Goal: Transaction & Acquisition: Purchase product/service

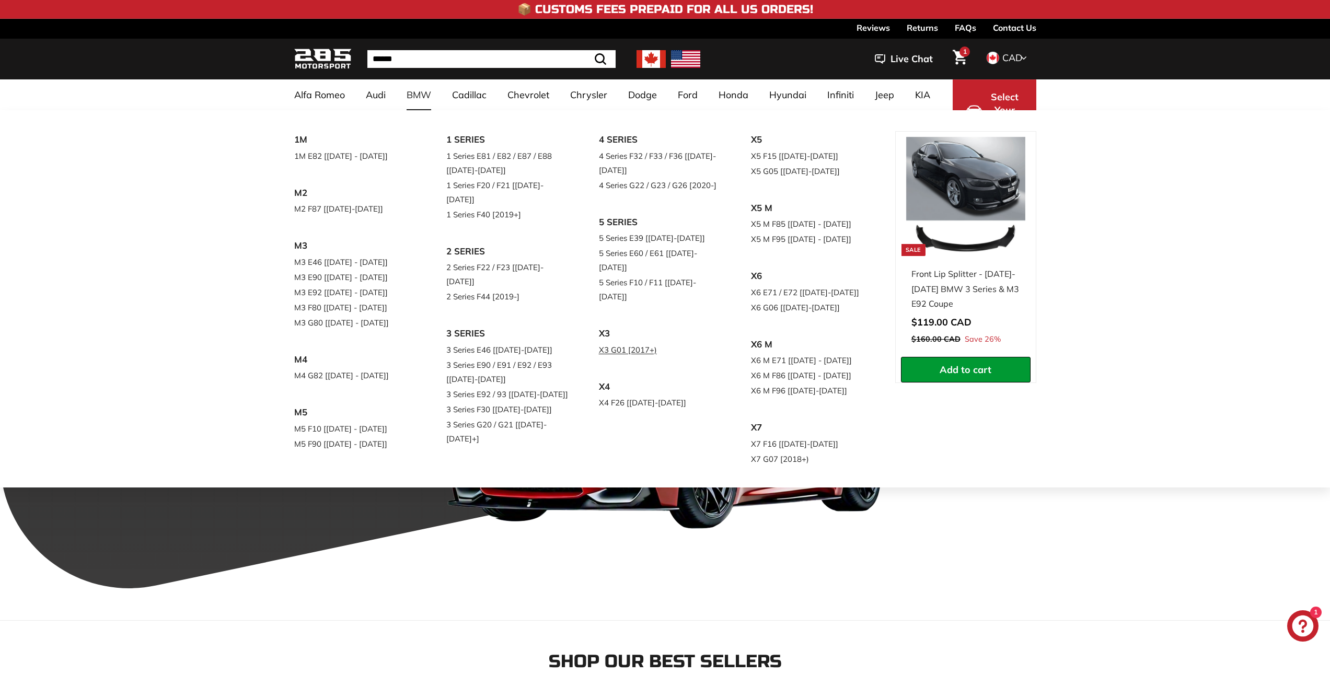
click at [615, 342] on link "X3 G01 [2017+)" at bounding box center [660, 349] width 123 height 15
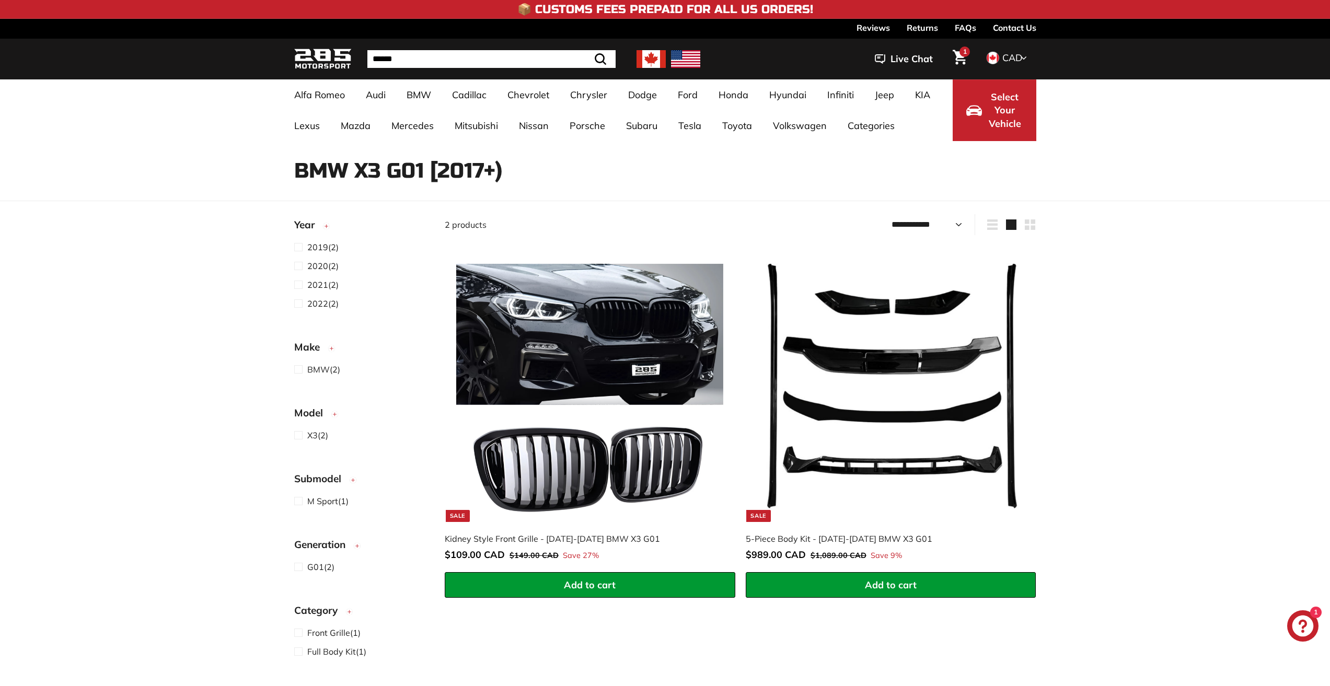
select select "**********"
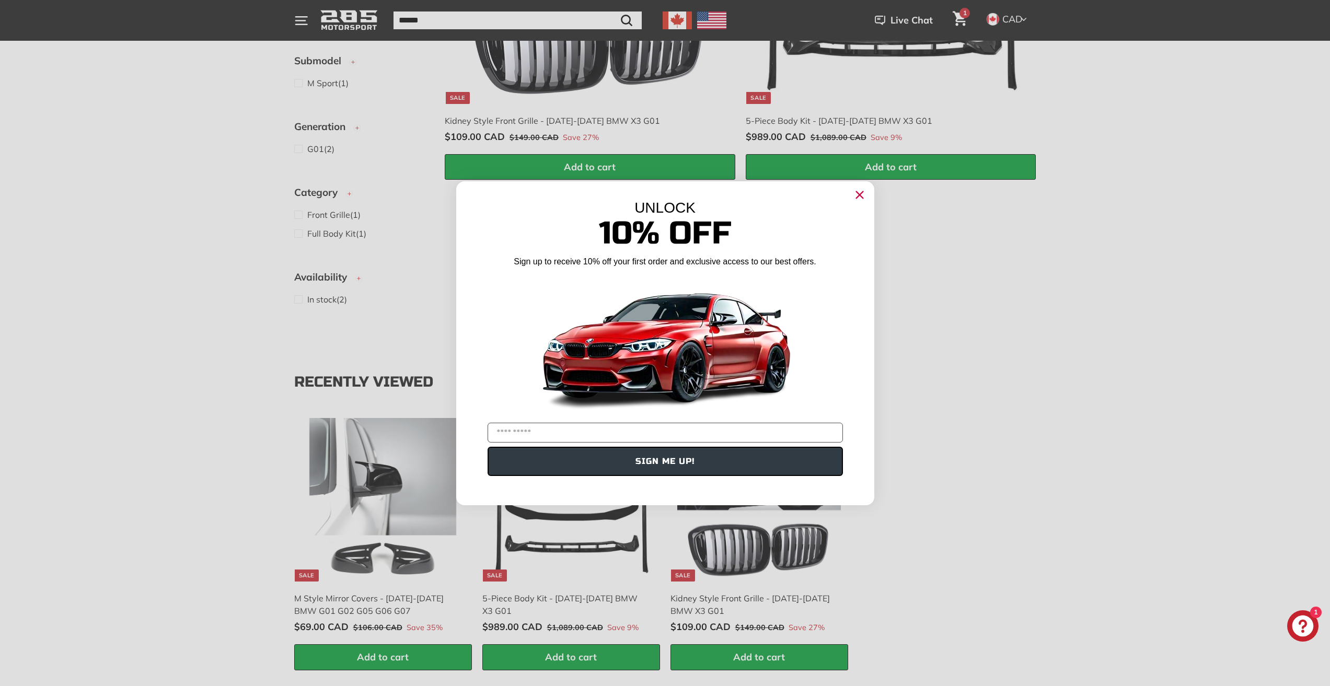
scroll to position [209, 0]
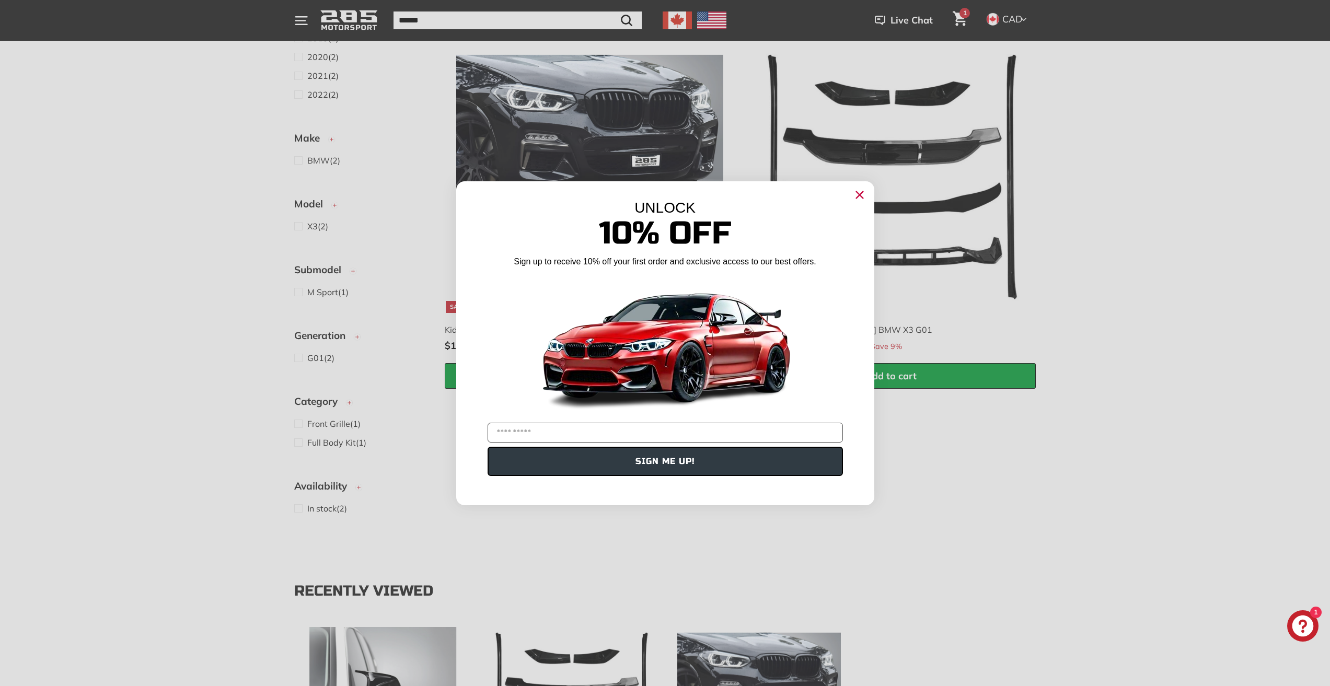
click at [863, 194] on circle "Close dialog" at bounding box center [859, 195] width 16 height 16
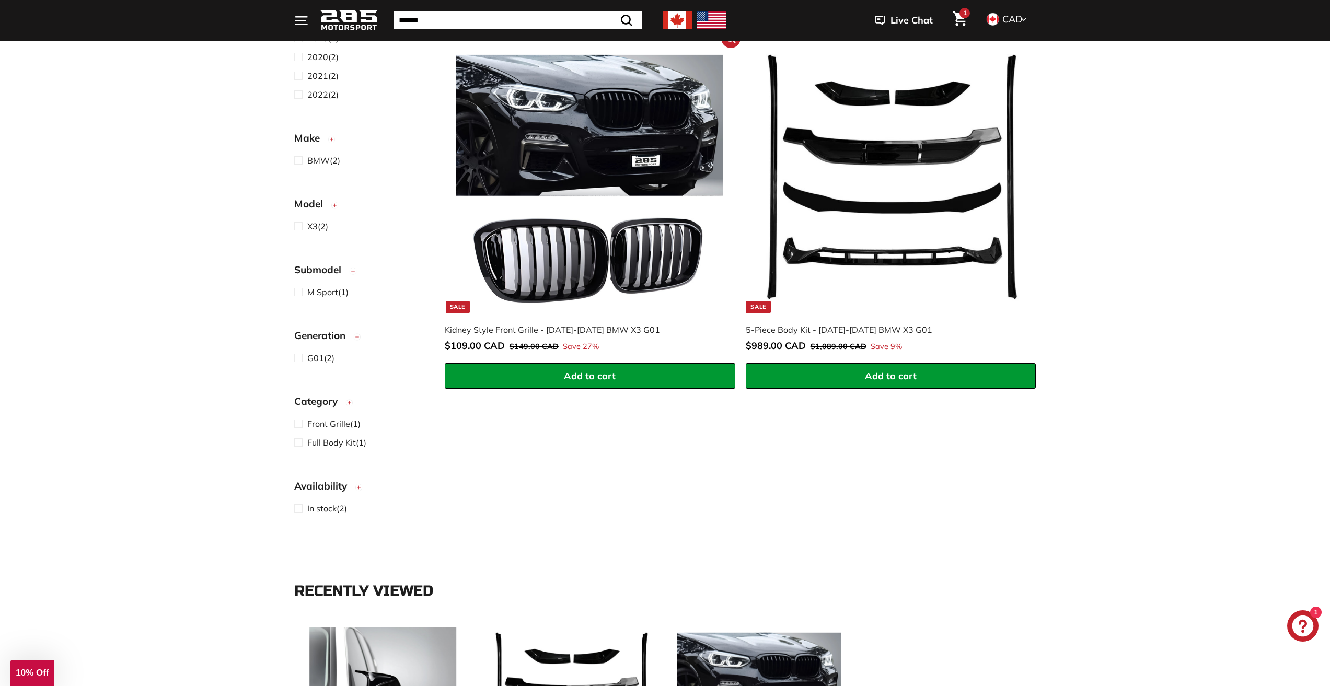
click at [577, 157] on img at bounding box center [589, 178] width 267 height 267
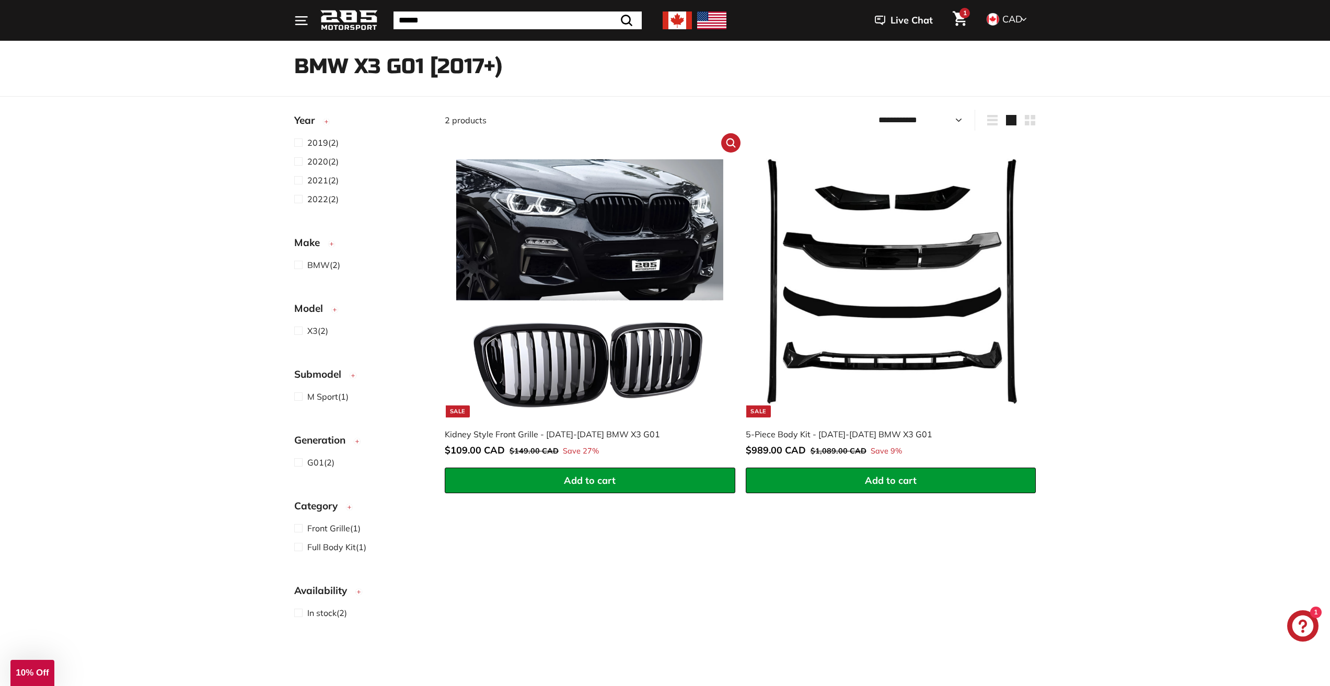
click at [619, 220] on img at bounding box center [589, 283] width 267 height 267
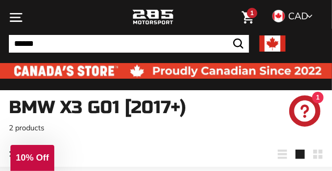
scroll to position [0, 0]
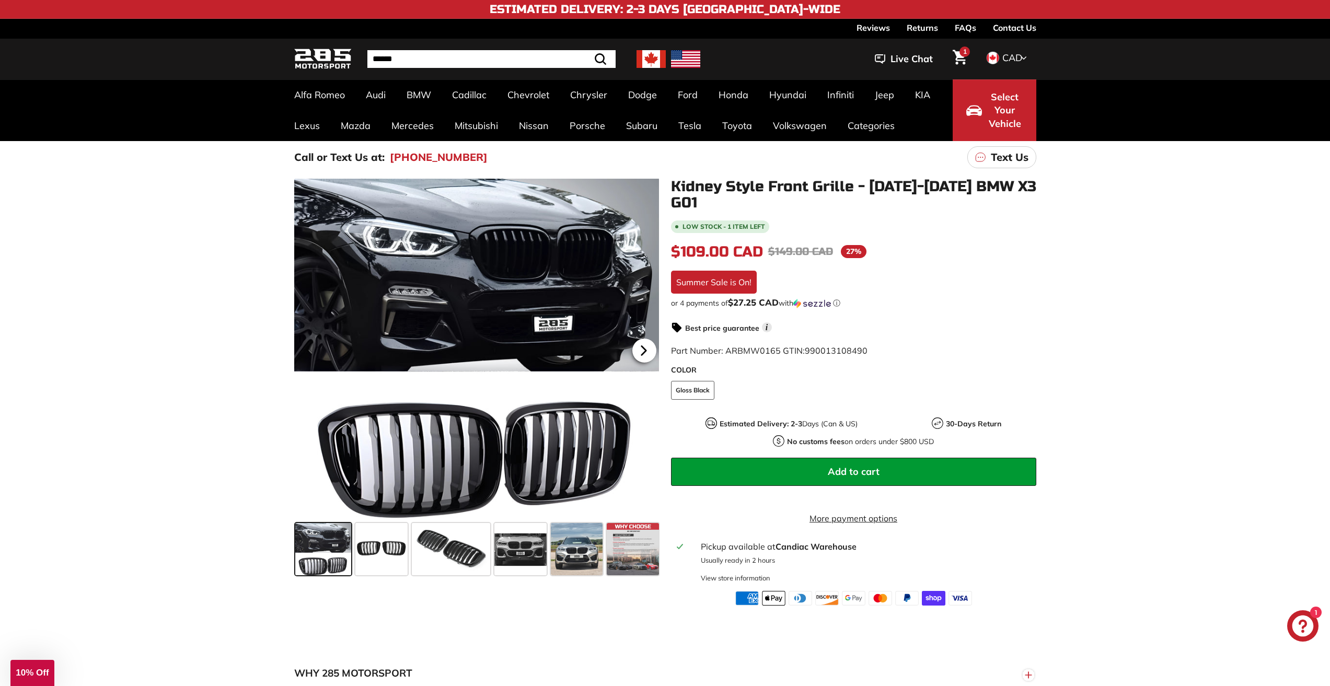
click at [642, 352] on icon at bounding box center [643, 350] width 4 height 9
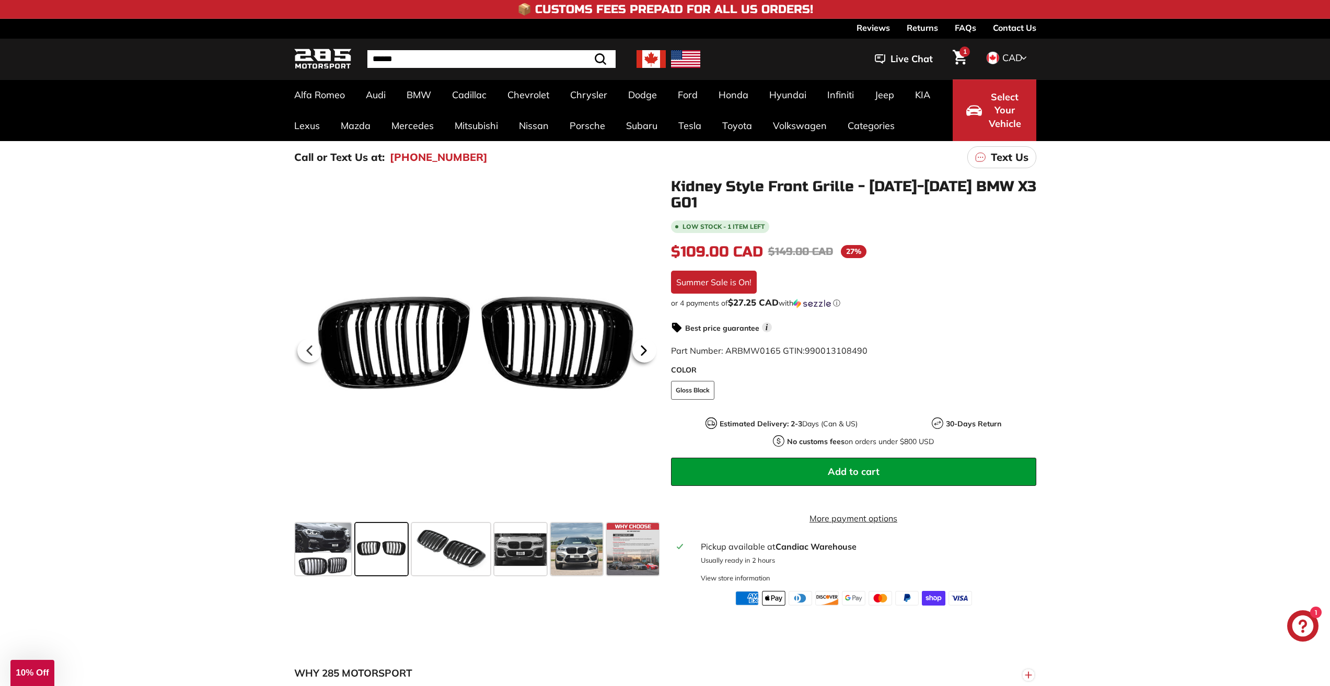
click at [643, 352] on icon at bounding box center [643, 350] width 4 height 9
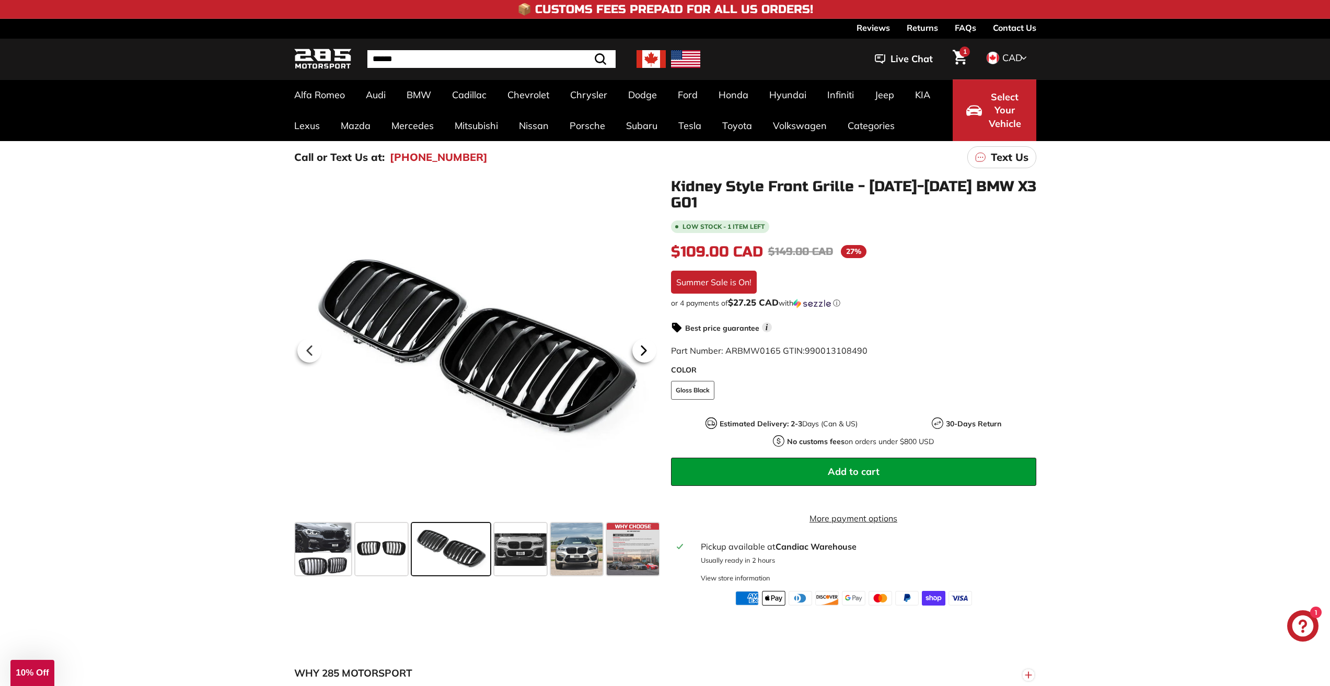
click at [643, 352] on icon at bounding box center [643, 350] width 4 height 9
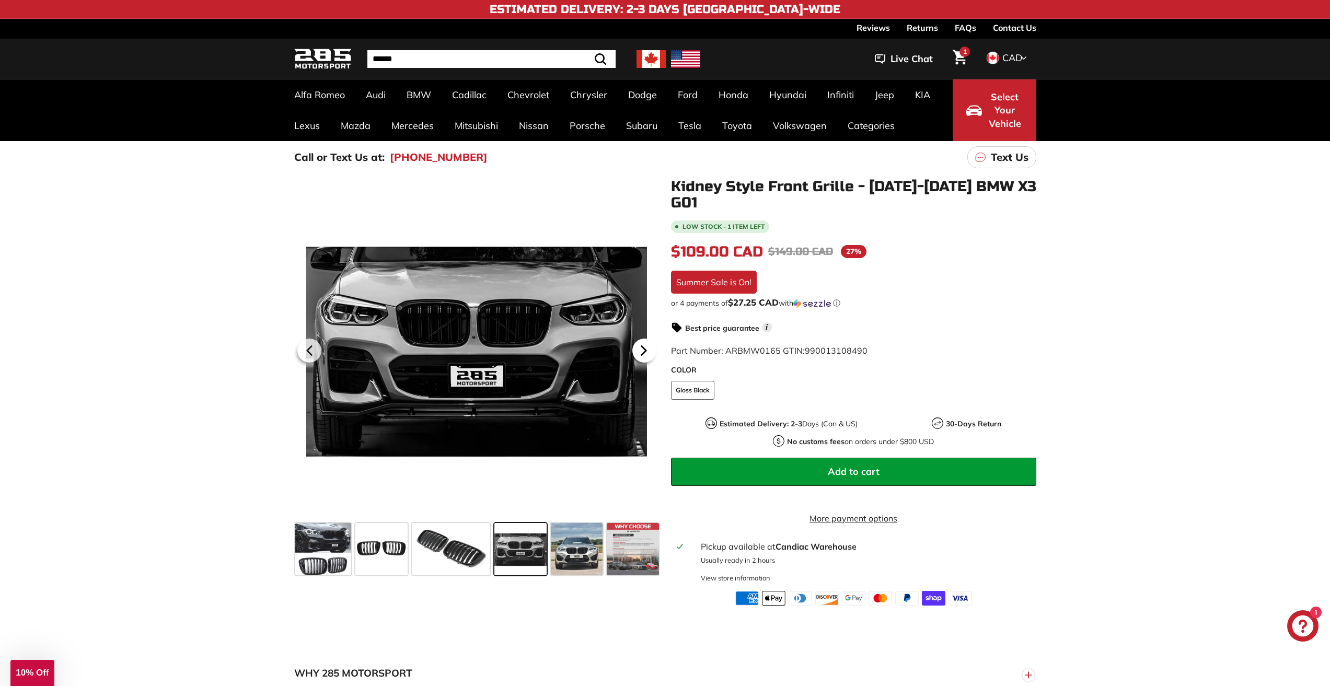
click at [643, 352] on icon at bounding box center [643, 350] width 4 height 9
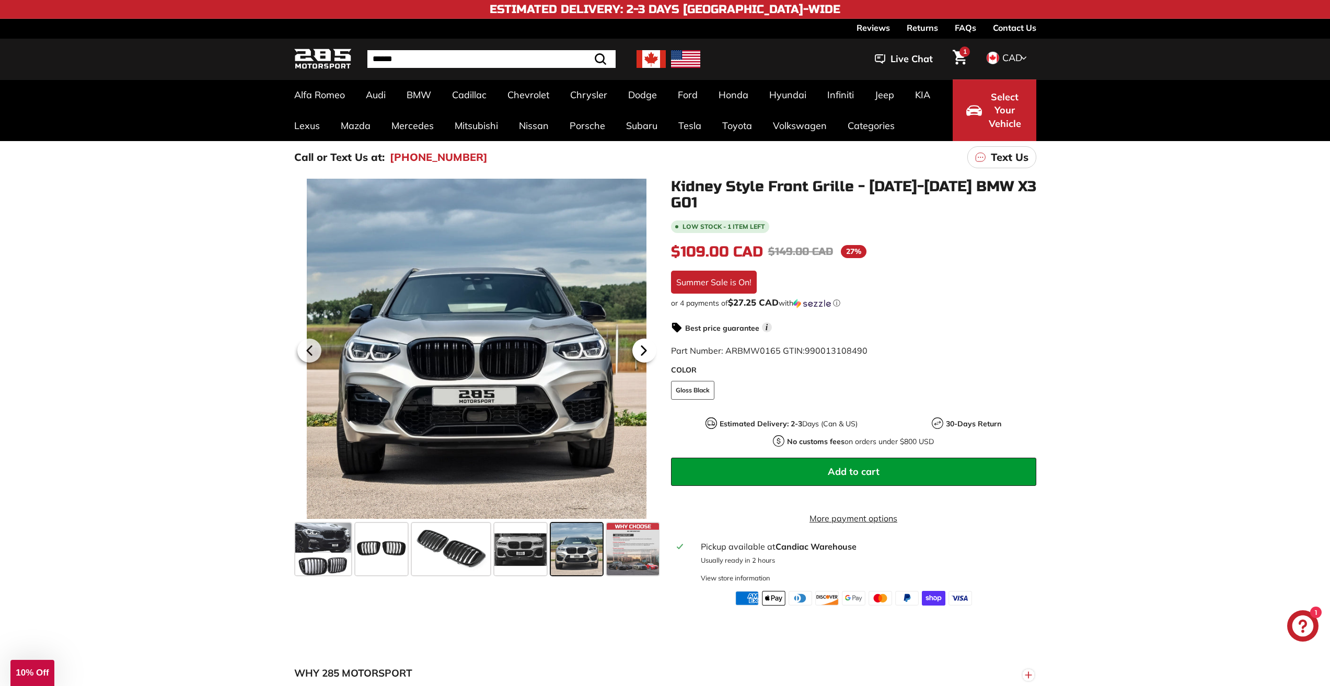
click at [643, 352] on icon at bounding box center [643, 350] width 4 height 9
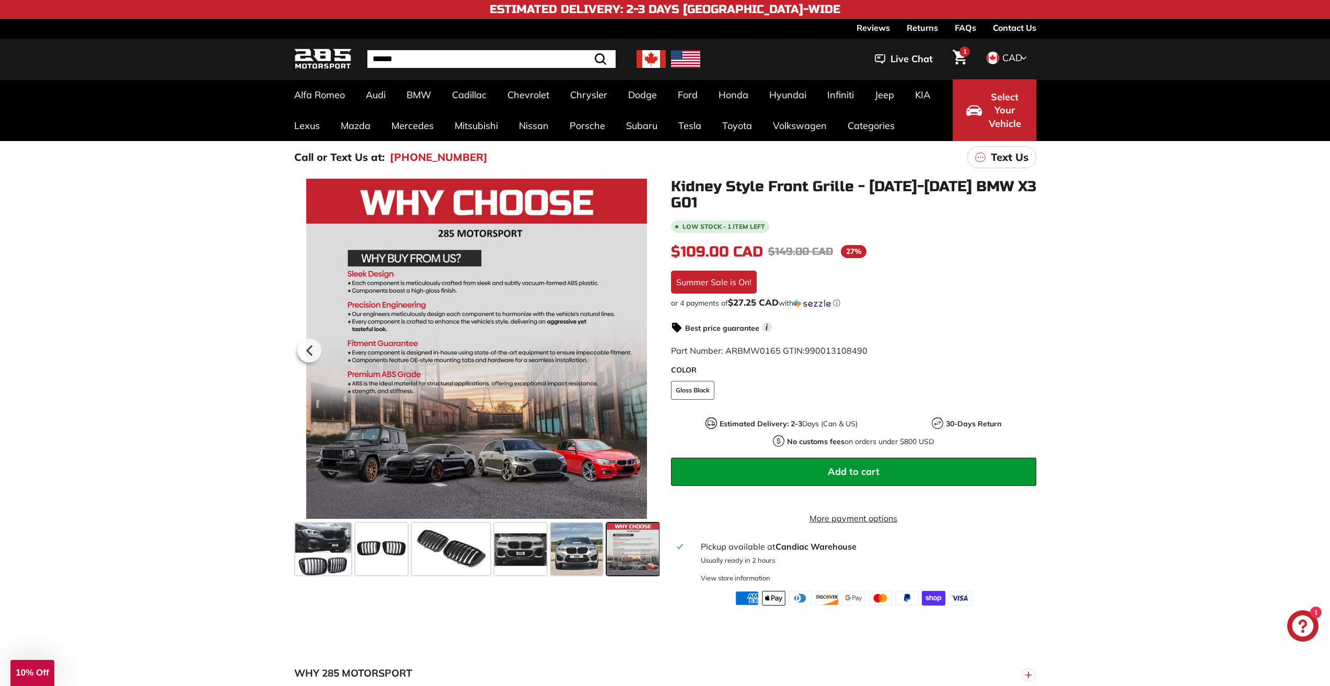
scroll to position [0, 2]
click at [643, 352] on div at bounding box center [476, 349] width 365 height 340
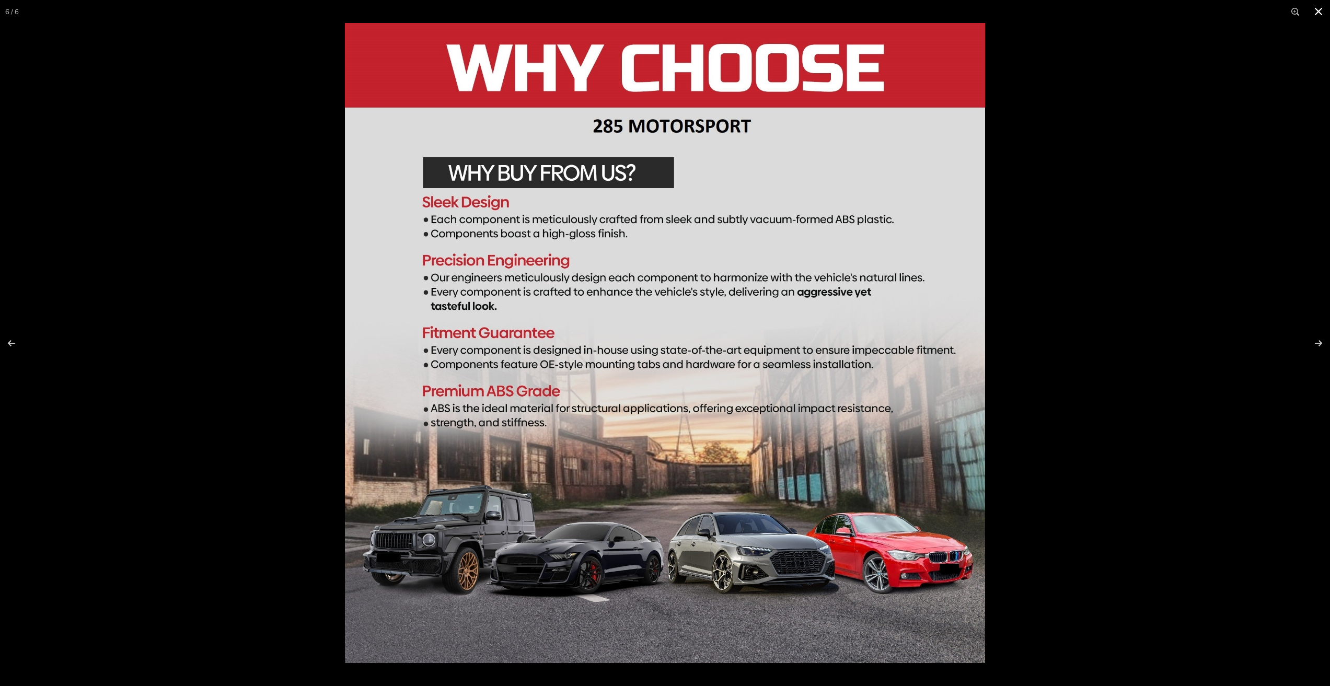
click at [1316, 13] on button at bounding box center [1318, 11] width 23 height 23
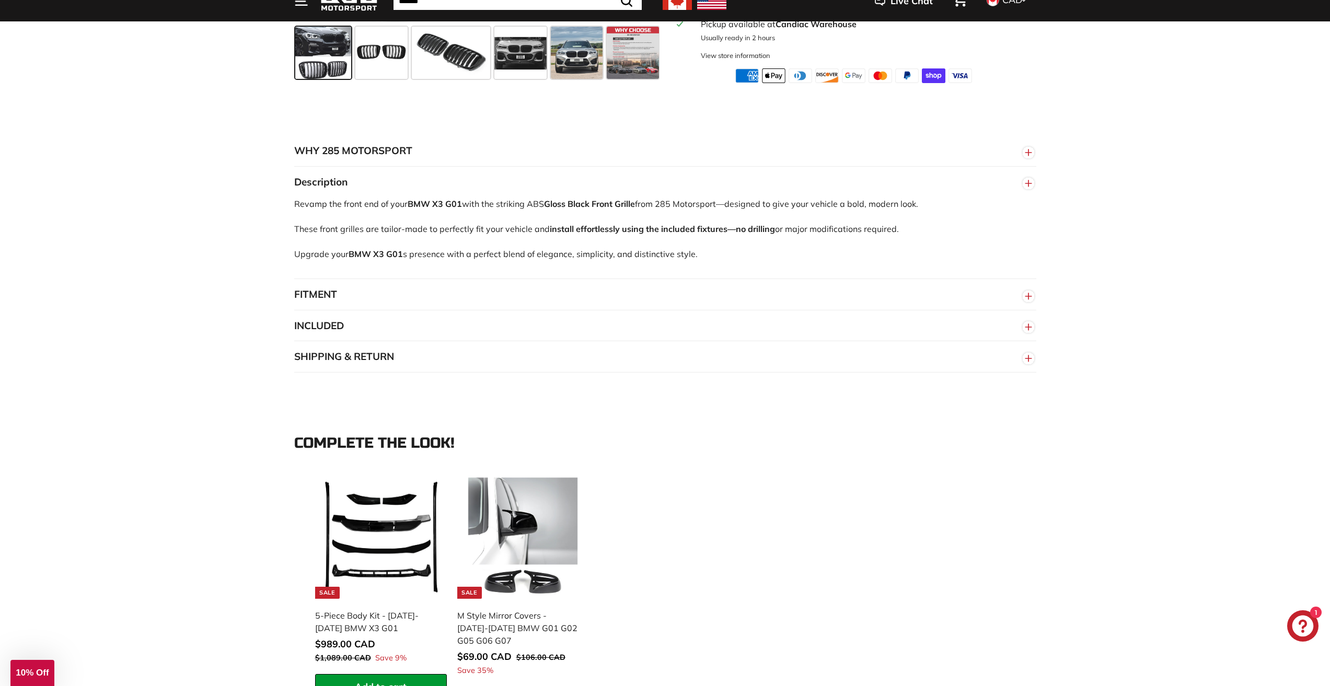
scroll to position [575, 0]
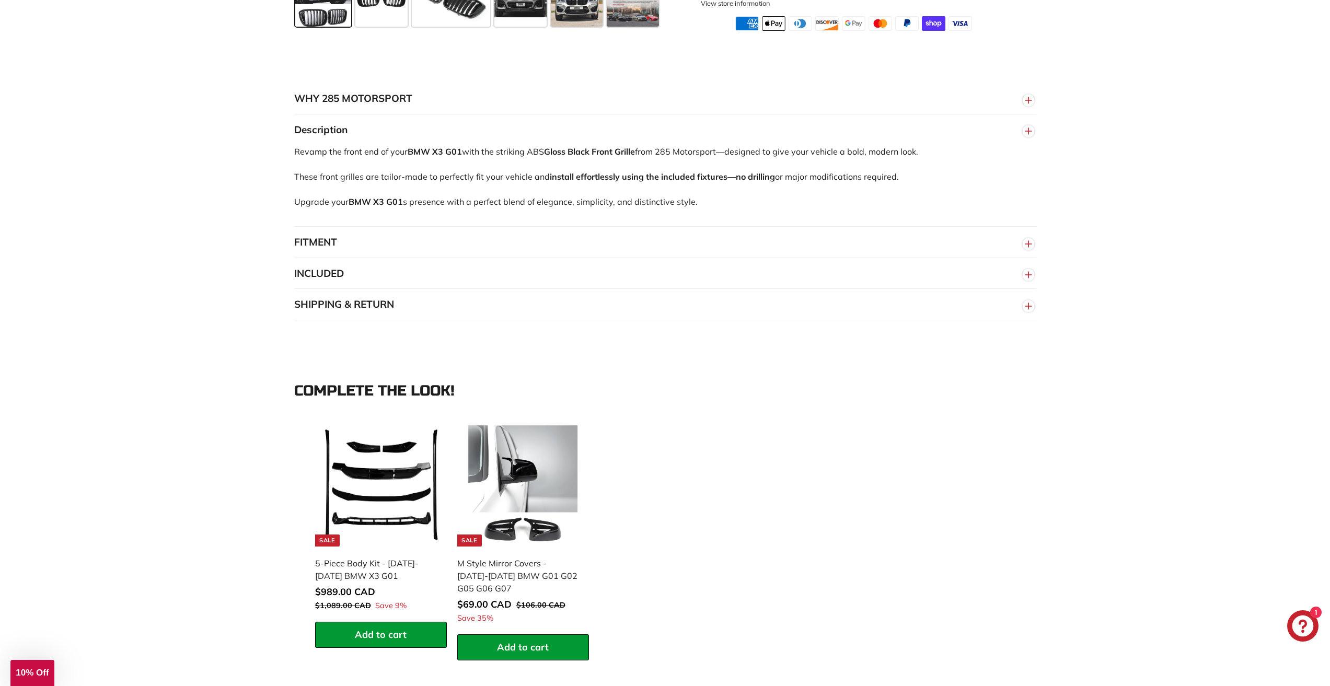
click at [346, 249] on button "FITMENT" at bounding box center [665, 242] width 742 height 31
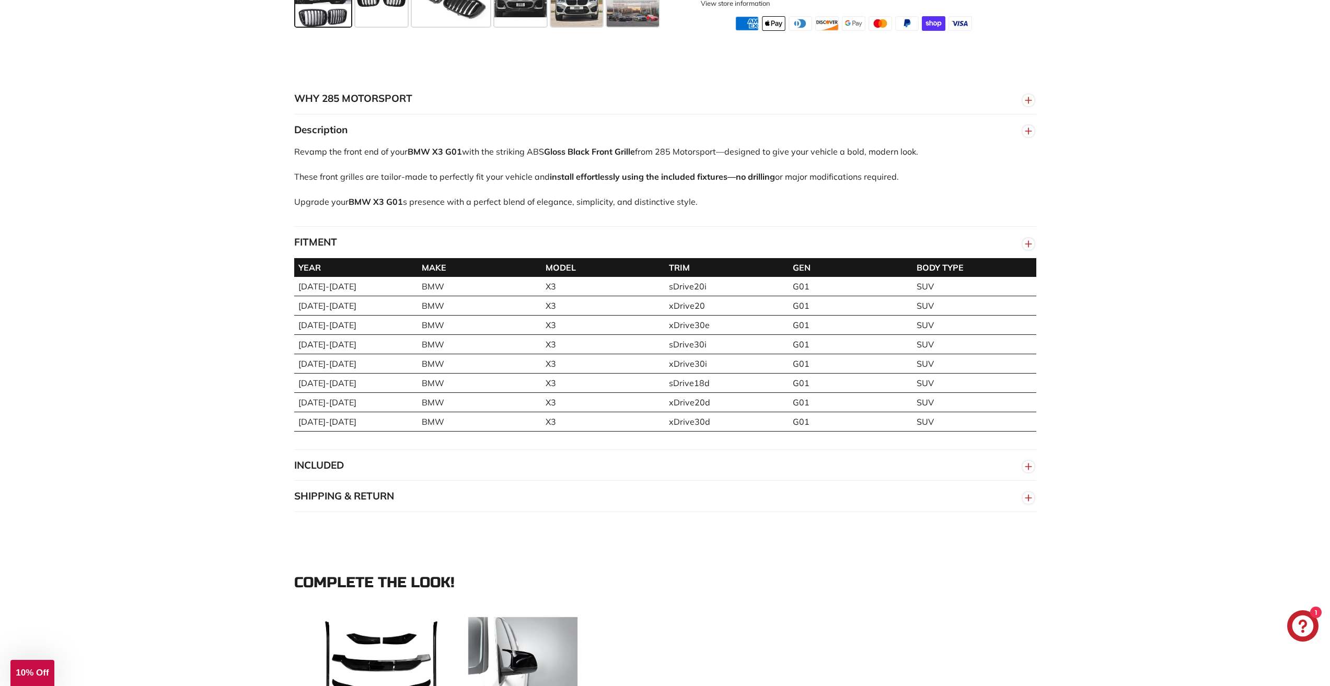
click at [339, 251] on button "FITMENT" at bounding box center [665, 242] width 742 height 31
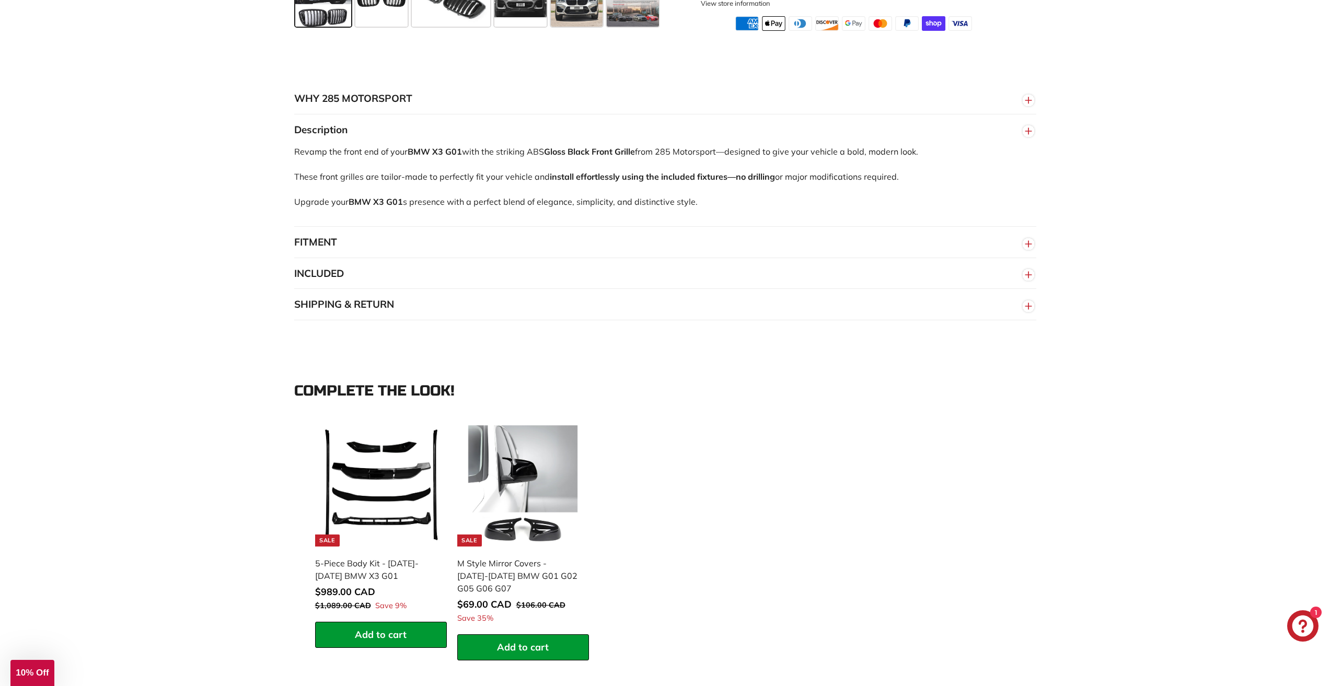
click at [345, 283] on button "INCLUDED" at bounding box center [665, 273] width 742 height 31
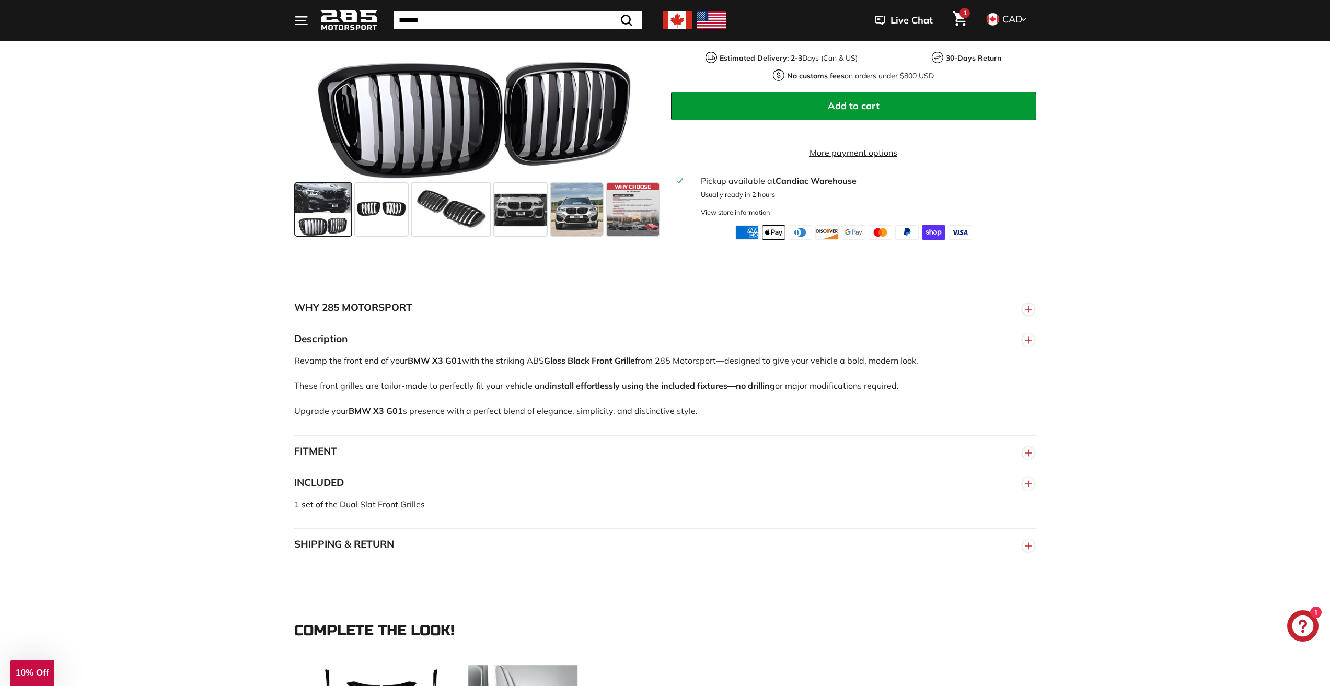
scroll to position [104, 0]
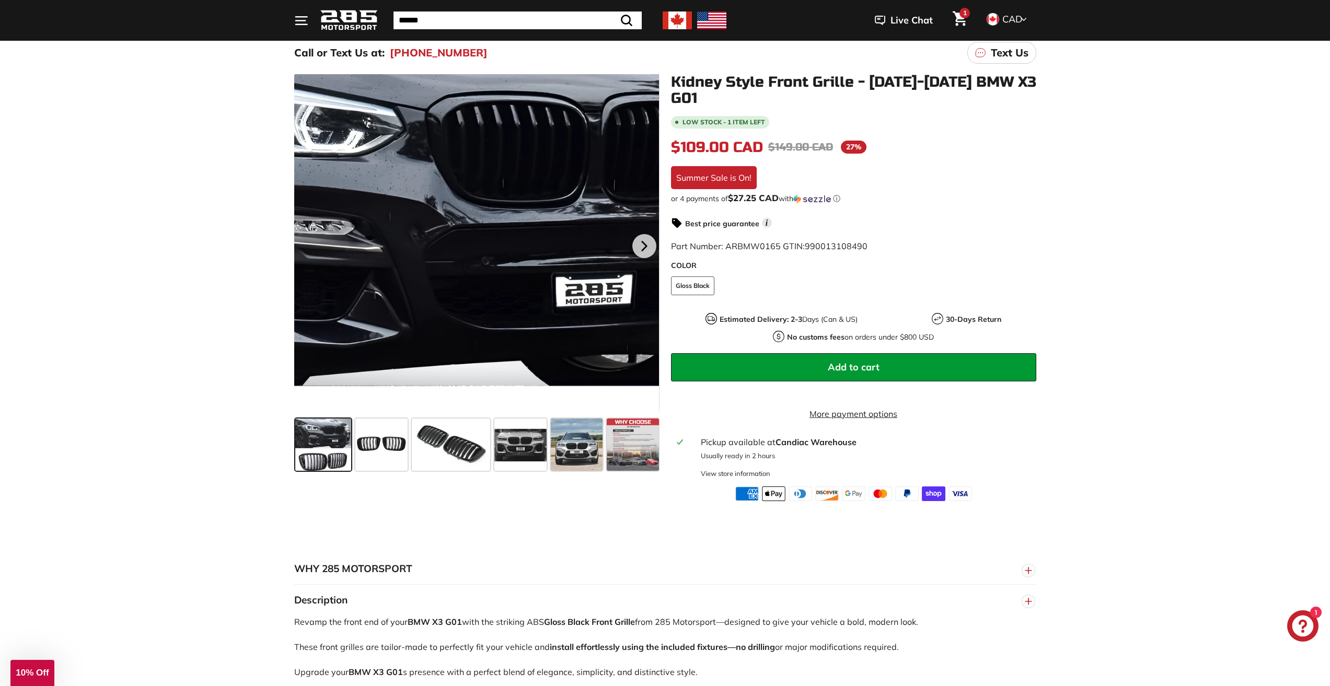
click at [513, 148] on div at bounding box center [476, 244] width 365 height 340
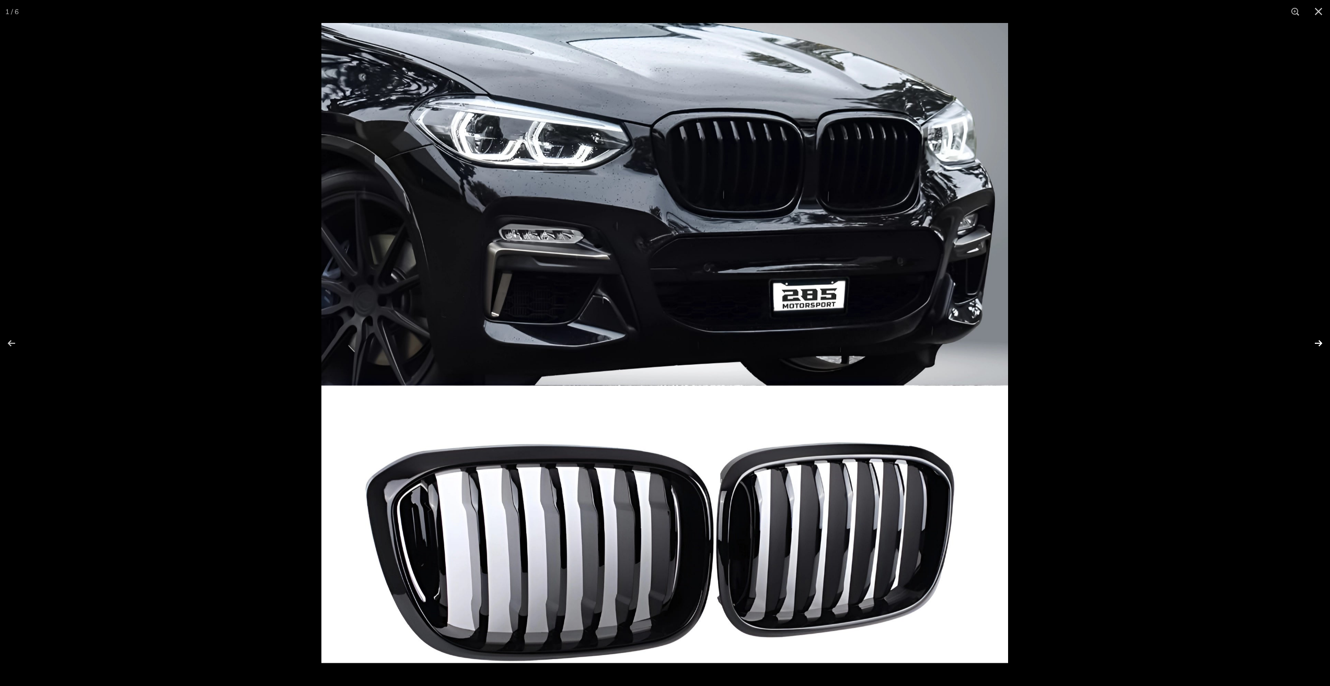
click at [1316, 338] on button at bounding box center [1311, 343] width 37 height 52
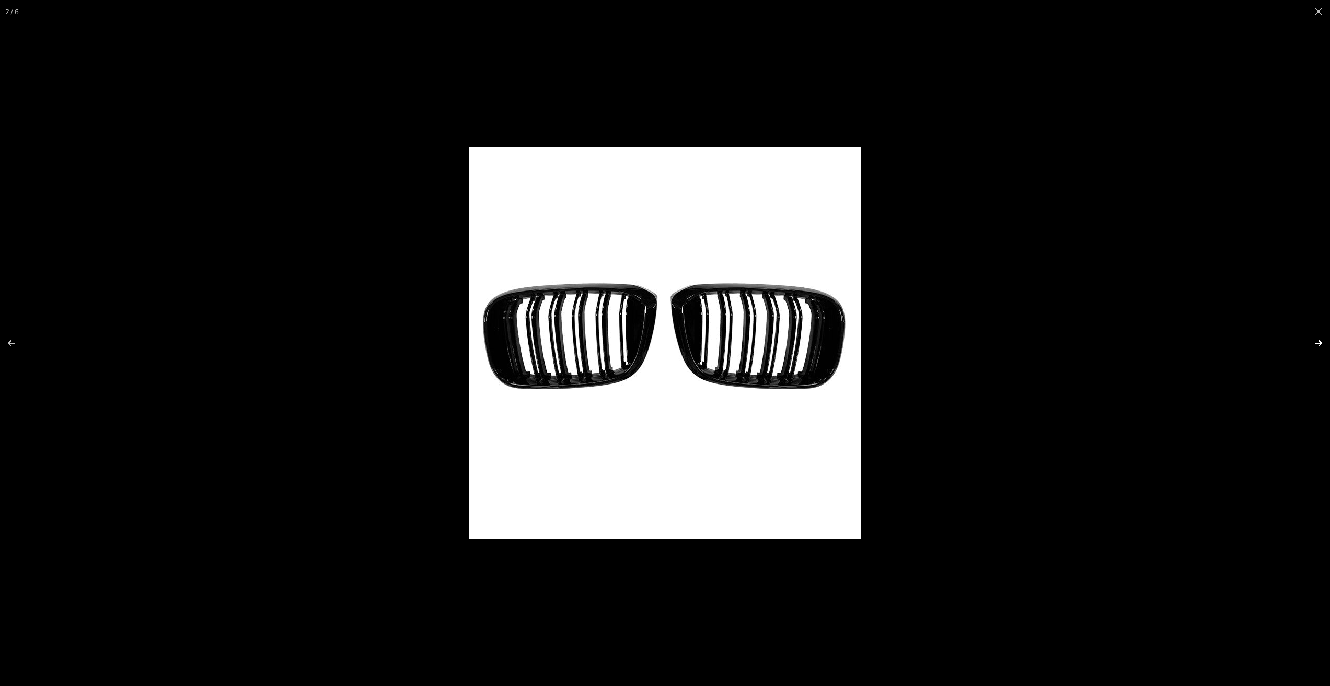
click at [1316, 338] on button at bounding box center [1311, 343] width 37 height 52
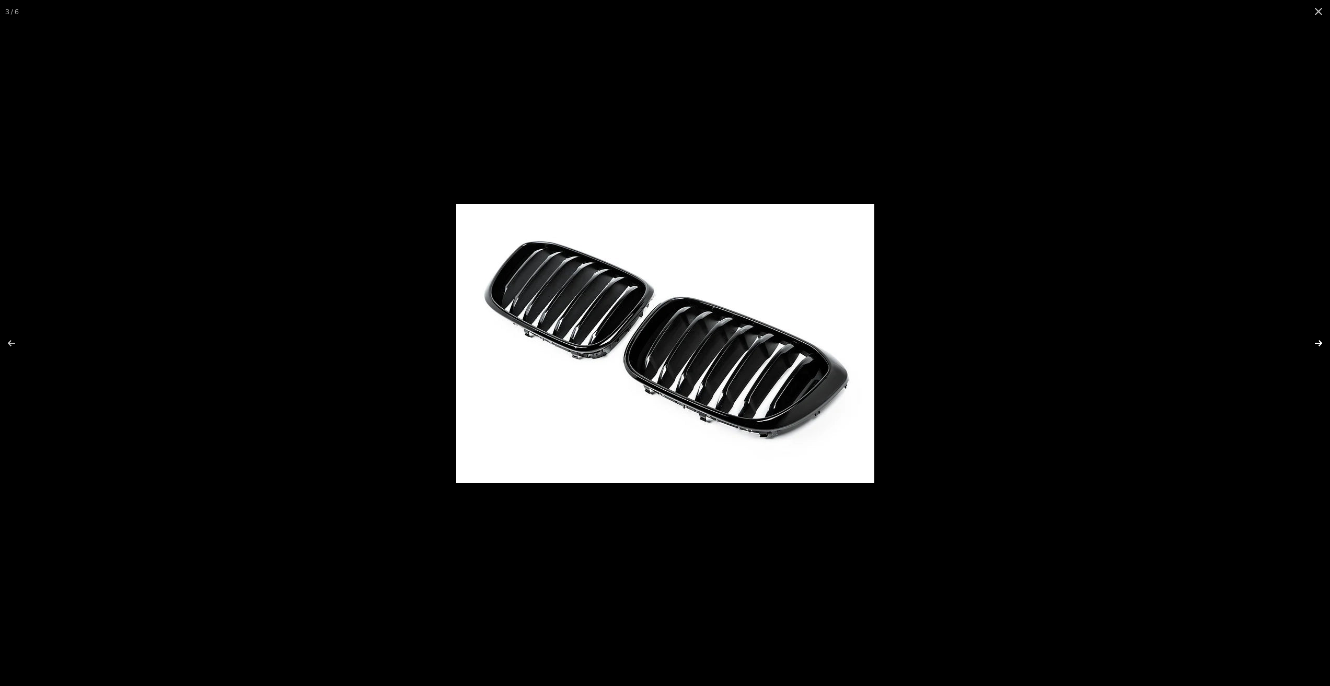
click at [1316, 338] on button at bounding box center [1311, 343] width 37 height 52
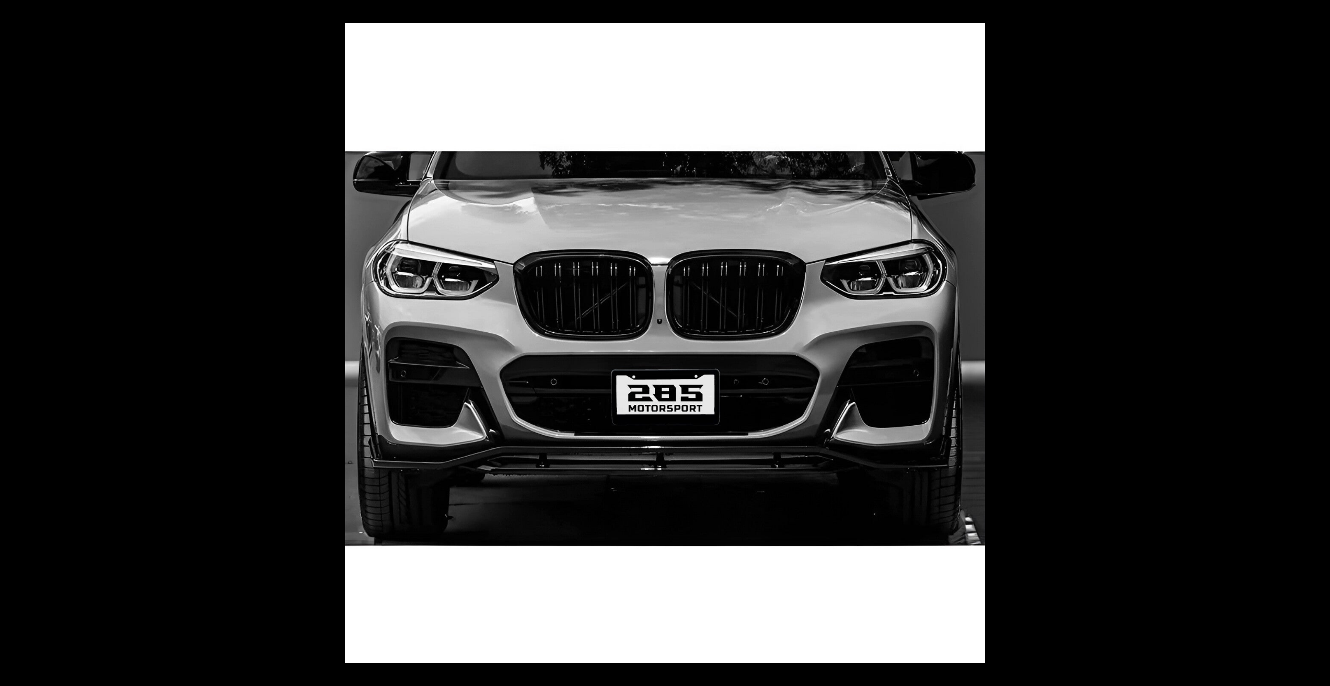
click at [1316, 338] on button at bounding box center [1311, 343] width 37 height 52
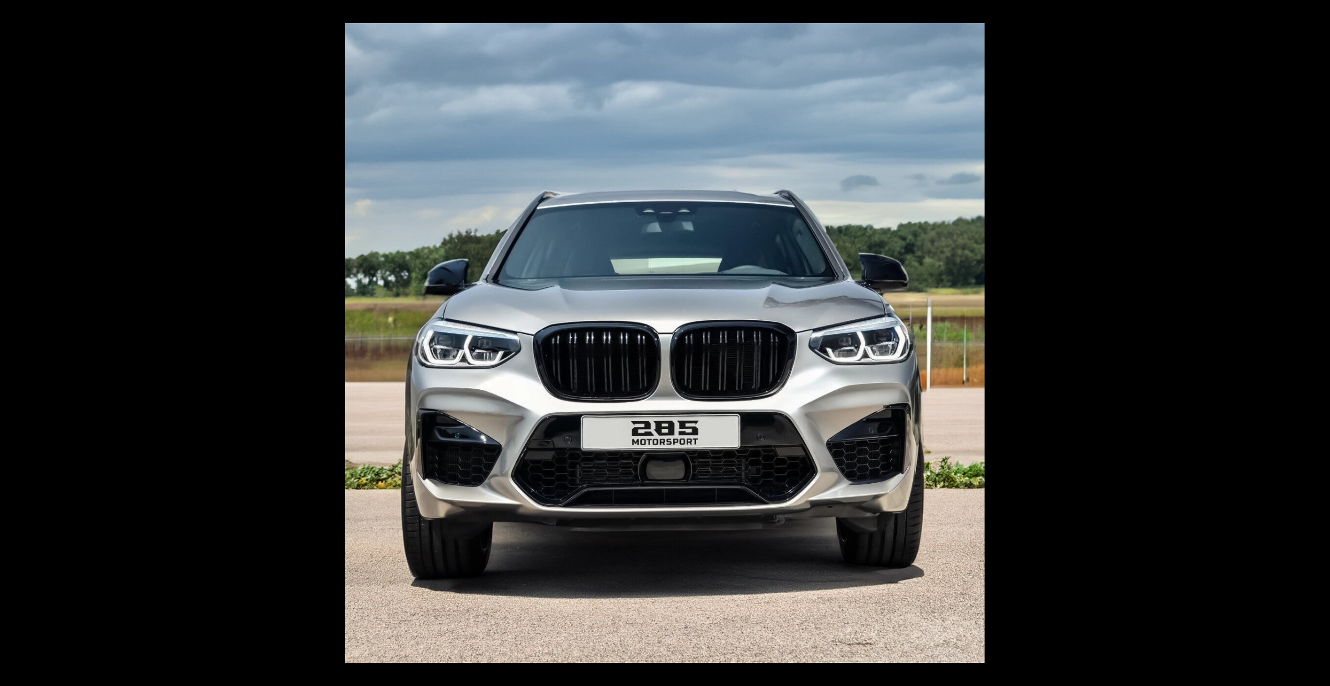
click at [1316, 338] on button at bounding box center [1311, 343] width 37 height 52
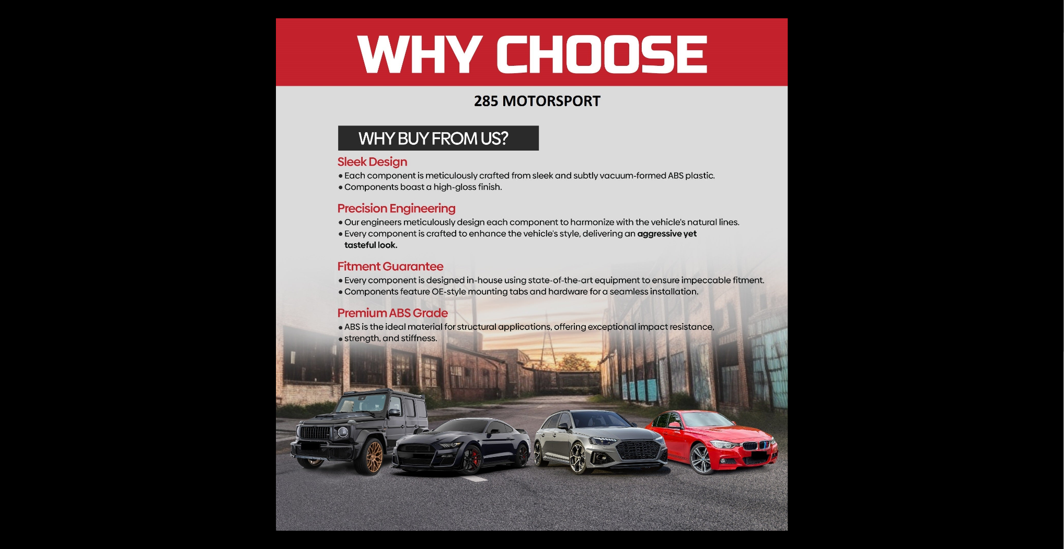
scroll to position [0, 2]
click at [10, 343] on button at bounding box center [18, 343] width 37 height 52
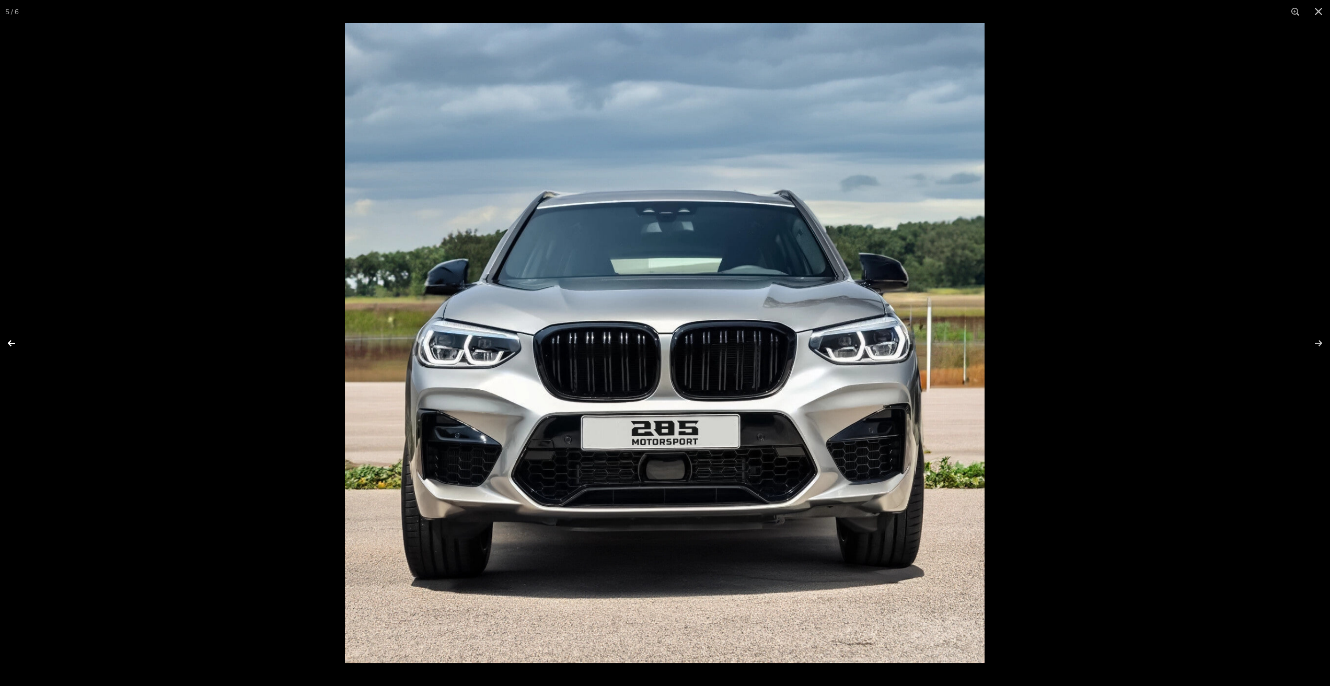
click at [10, 343] on button at bounding box center [18, 343] width 37 height 52
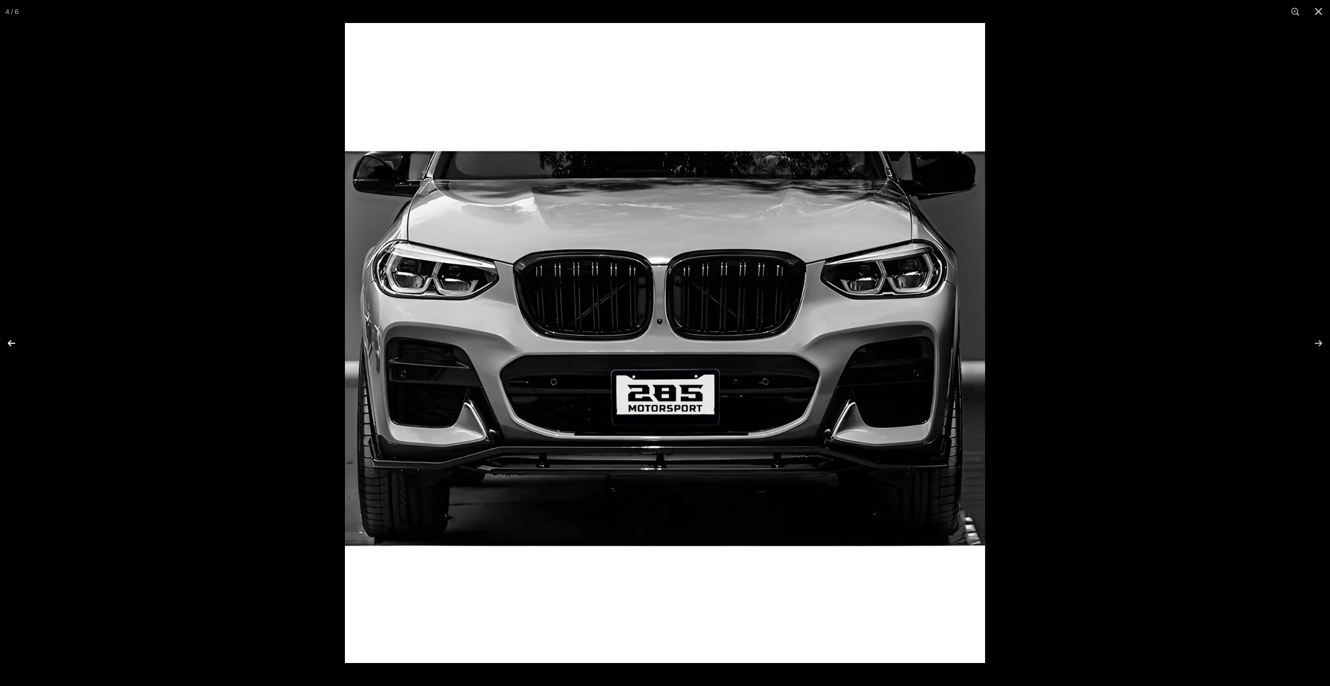
click at [10, 343] on button at bounding box center [18, 343] width 37 height 52
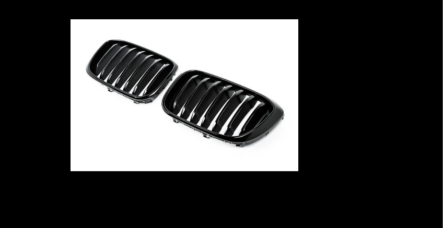
scroll to position [0, 2]
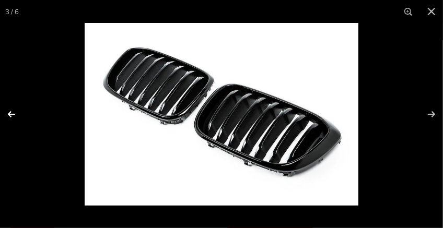
click at [11, 115] on button at bounding box center [18, 114] width 37 height 52
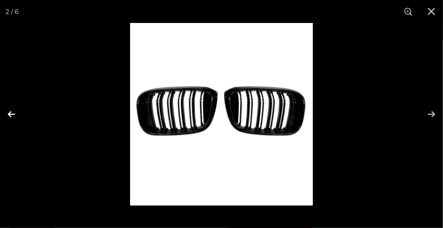
click at [11, 114] on button at bounding box center [18, 114] width 37 height 52
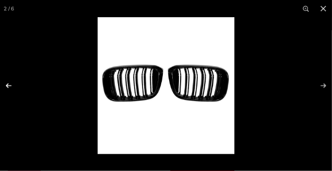
scroll to position [0, 0]
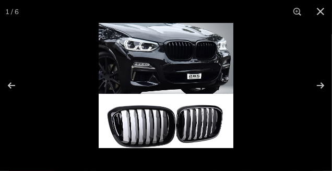
click at [136, 122] on img at bounding box center [166, 85] width 135 height 125
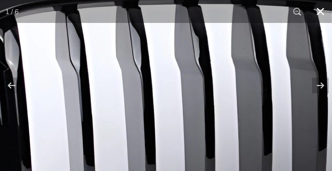
click at [321, 12] on button at bounding box center [320, 11] width 23 height 23
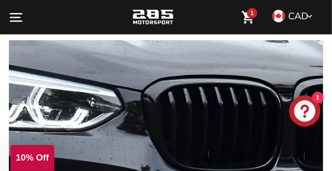
scroll to position [104, 0]
